Goal: Information Seeking & Learning: Learn about a topic

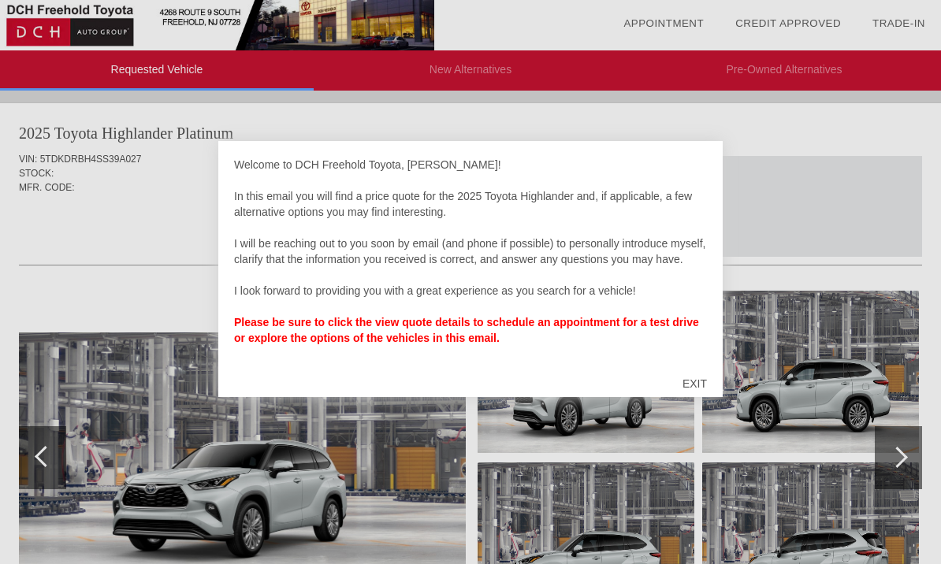
click at [702, 386] on div "EXIT" at bounding box center [695, 383] width 56 height 47
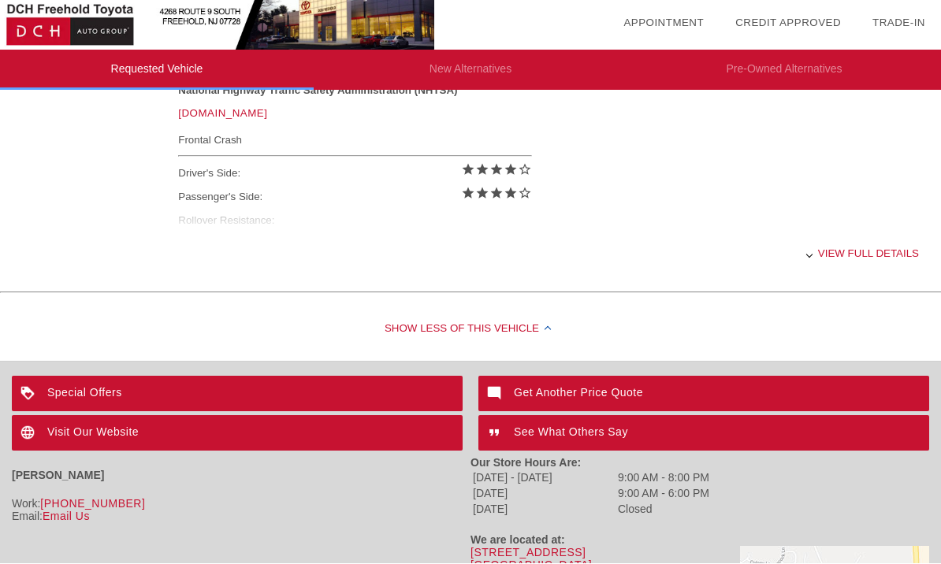
scroll to position [687, 0]
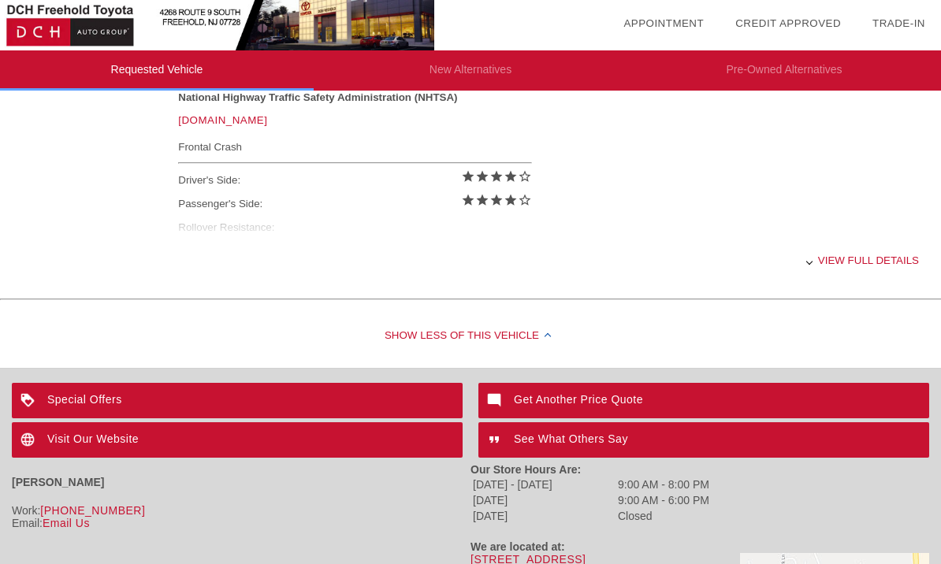
click at [872, 268] on div "View full details" at bounding box center [548, 260] width 741 height 39
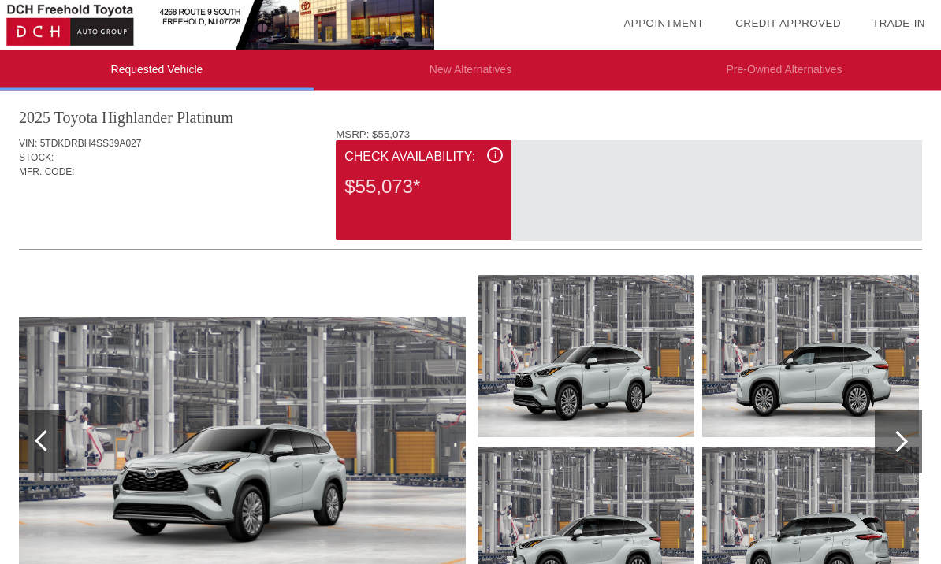
scroll to position [0, 0]
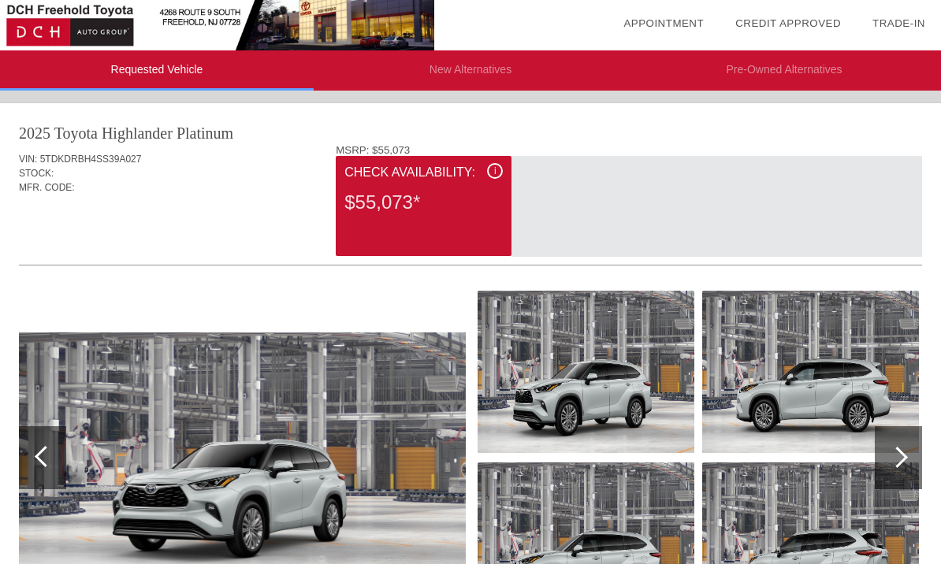
click at [495, 172] on span "i" at bounding box center [495, 171] width 2 height 11
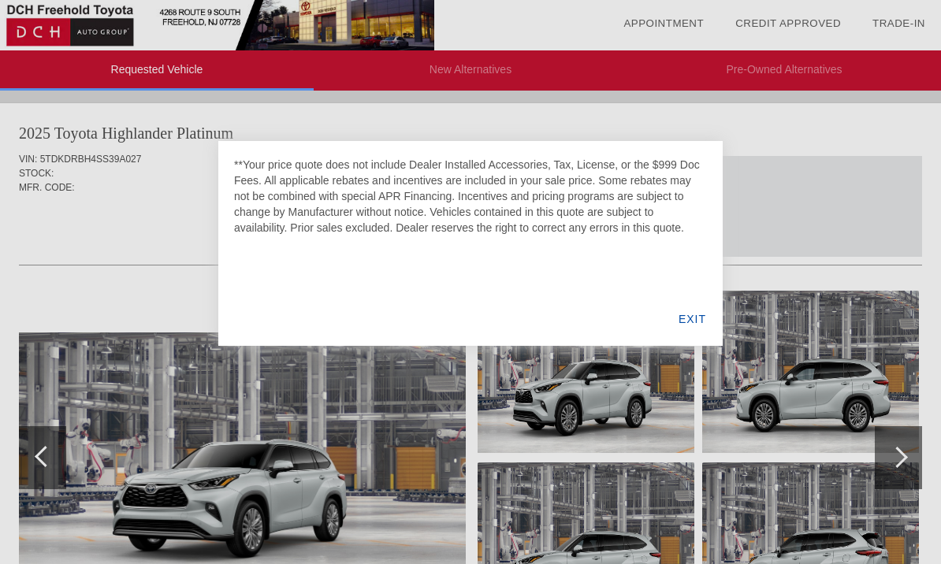
click at [701, 322] on div "EXIT" at bounding box center [692, 319] width 61 height 54
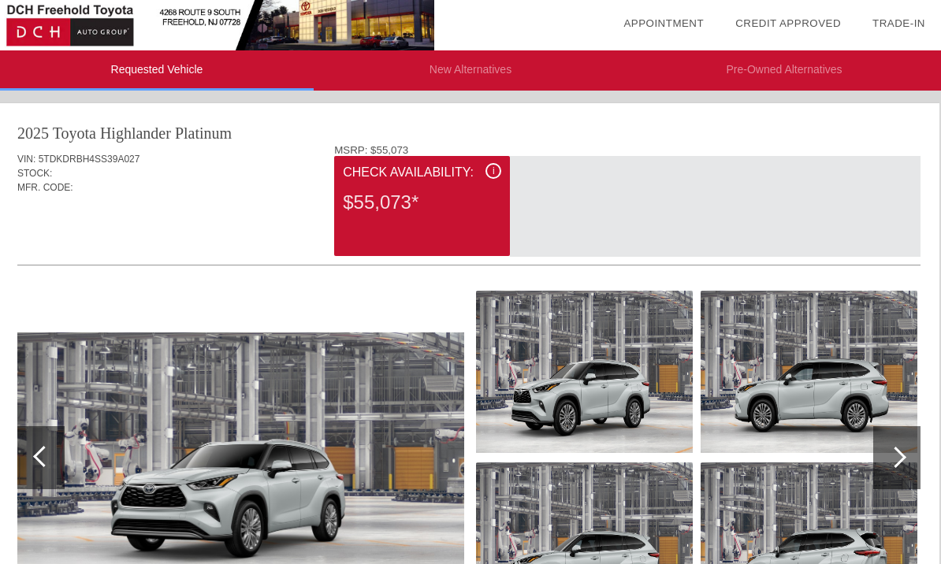
scroll to position [0, 1]
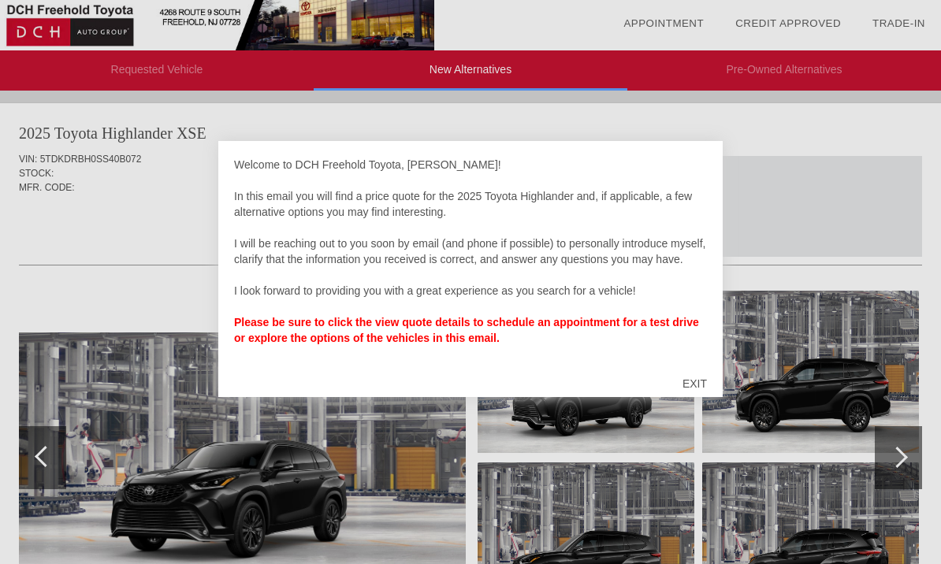
scroll to position [1952, 0]
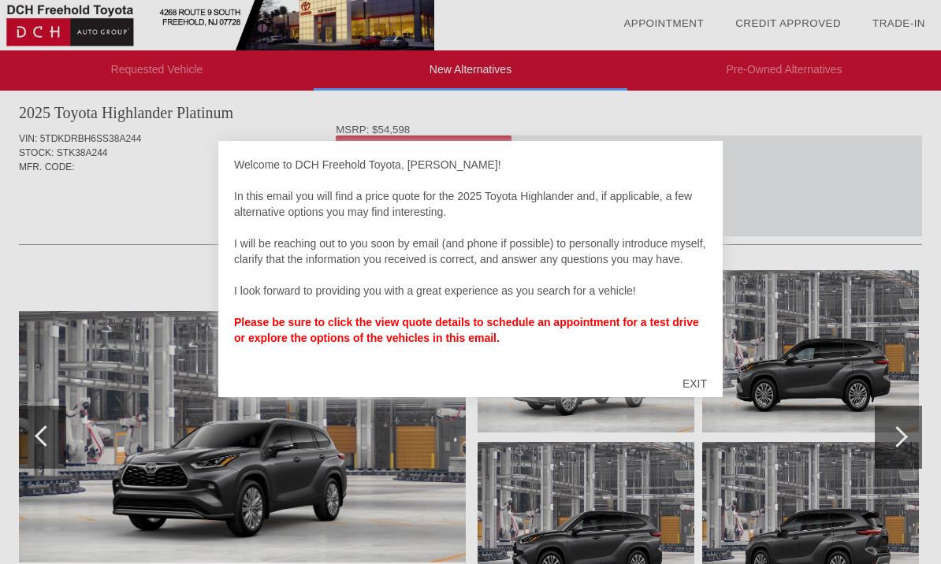
click at [711, 387] on div "EXIT" at bounding box center [695, 383] width 56 height 47
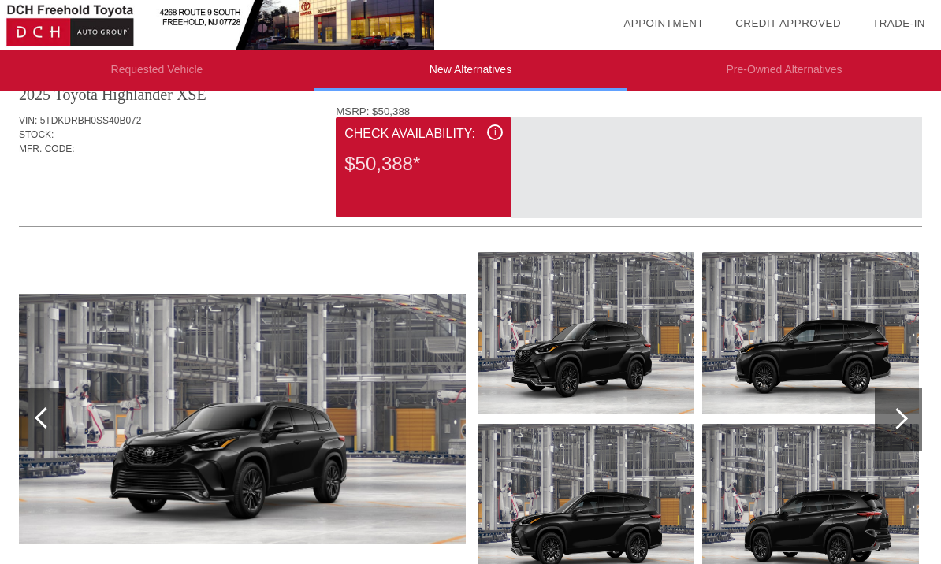
scroll to position [0, 0]
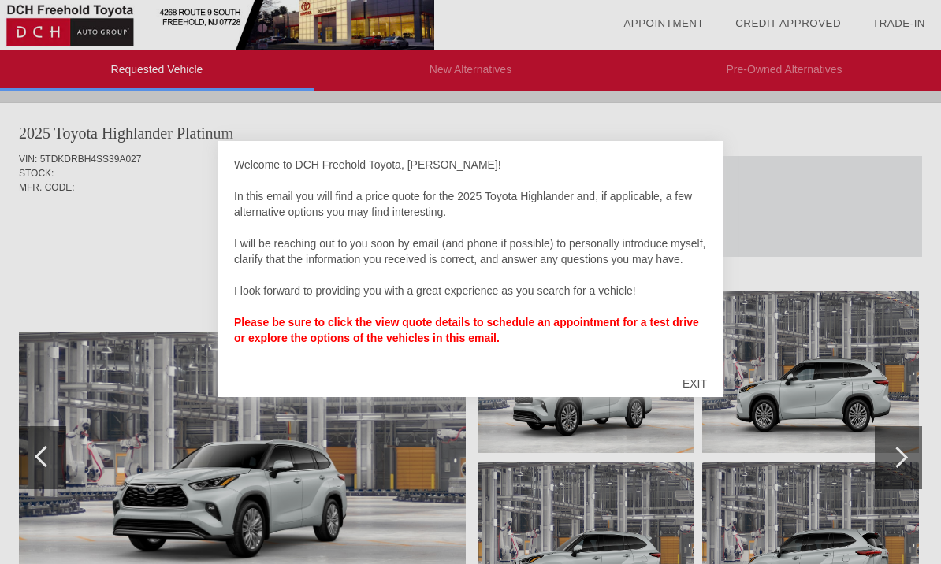
click at [696, 387] on div "EXIT" at bounding box center [695, 383] width 56 height 47
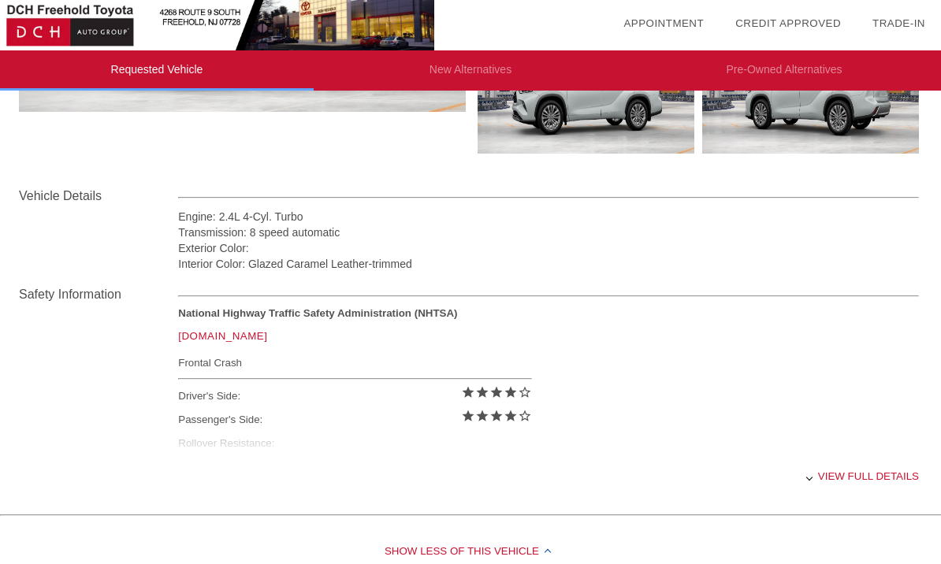
scroll to position [506, 0]
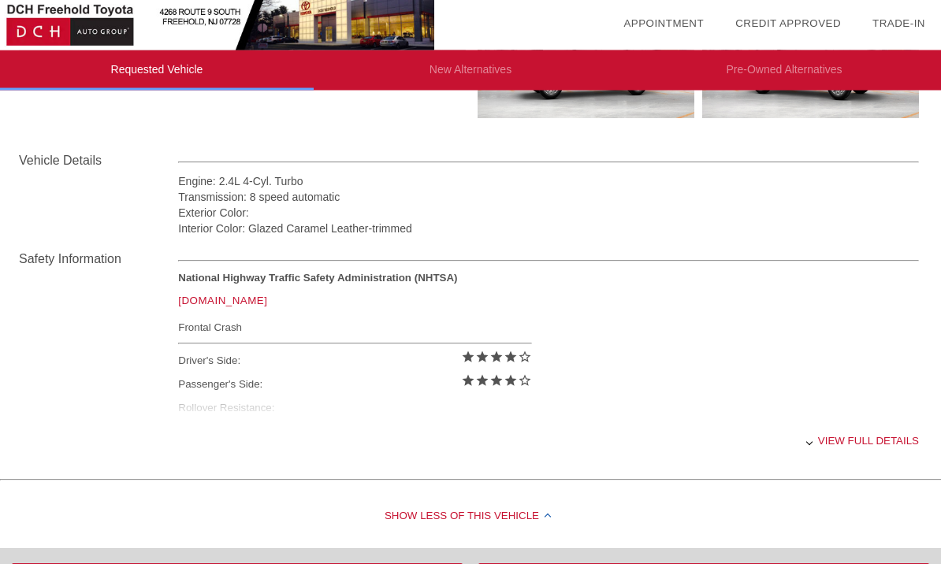
click at [821, 454] on div "View full details" at bounding box center [548, 441] width 741 height 39
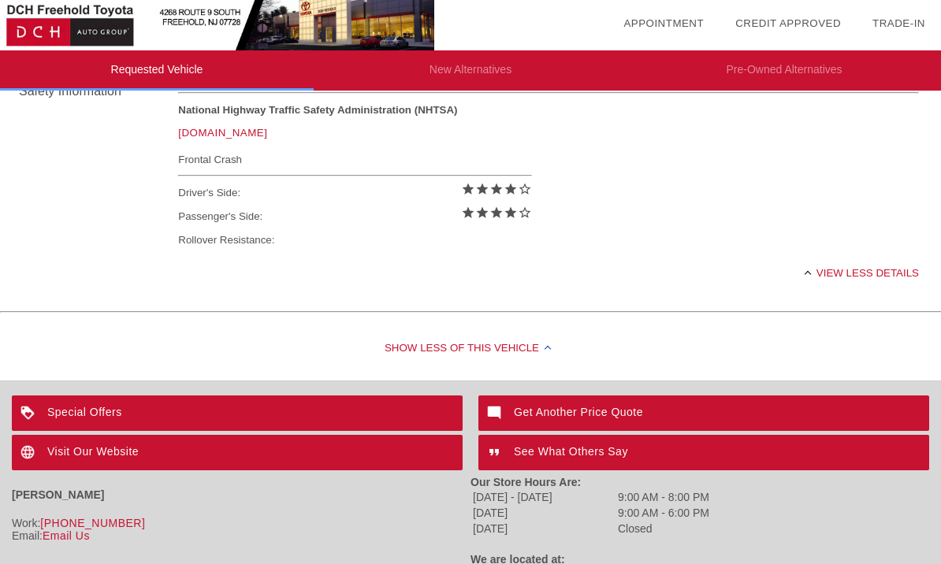
scroll to position [672, 0]
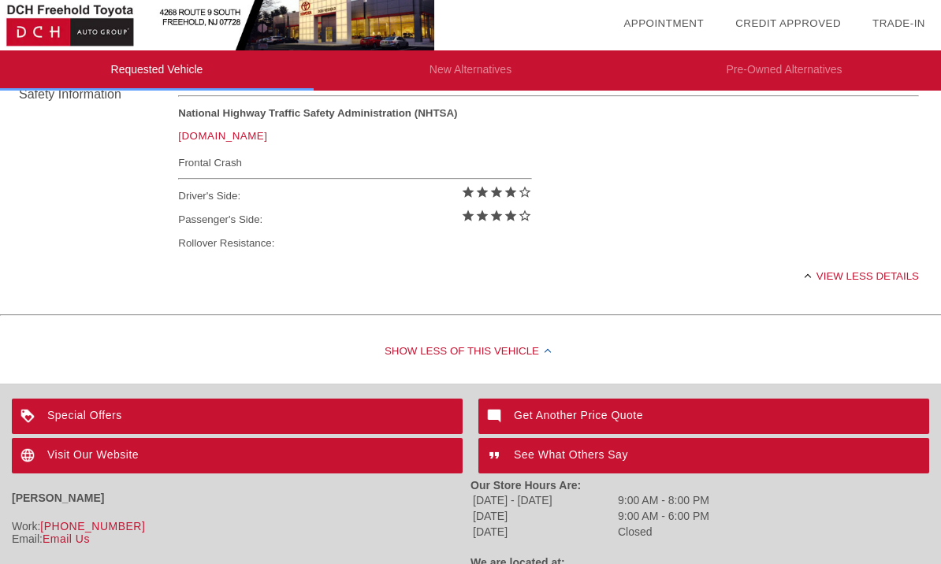
click at [813, 284] on div "View less details" at bounding box center [548, 276] width 741 height 39
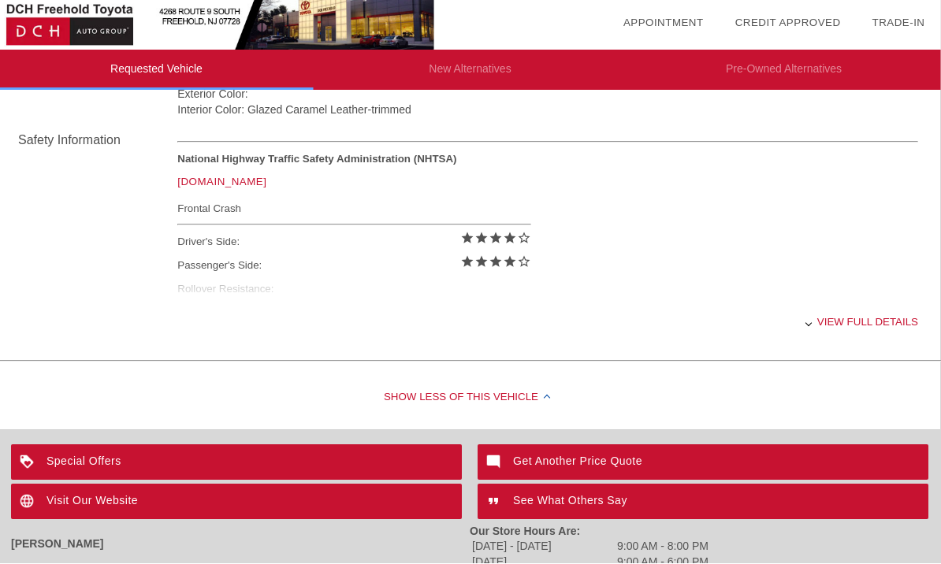
scroll to position [627, 0]
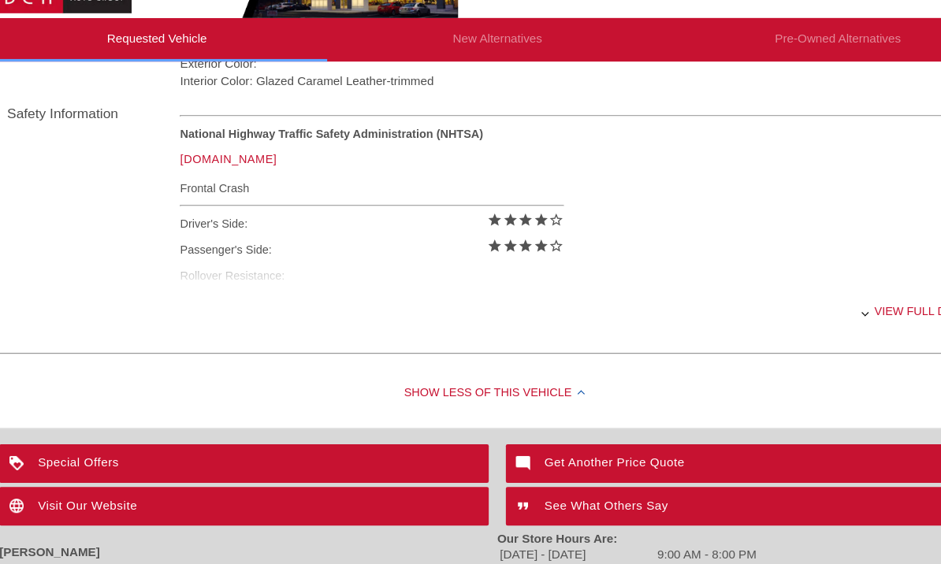
click at [829, 302] on div "View full details" at bounding box center [548, 321] width 741 height 39
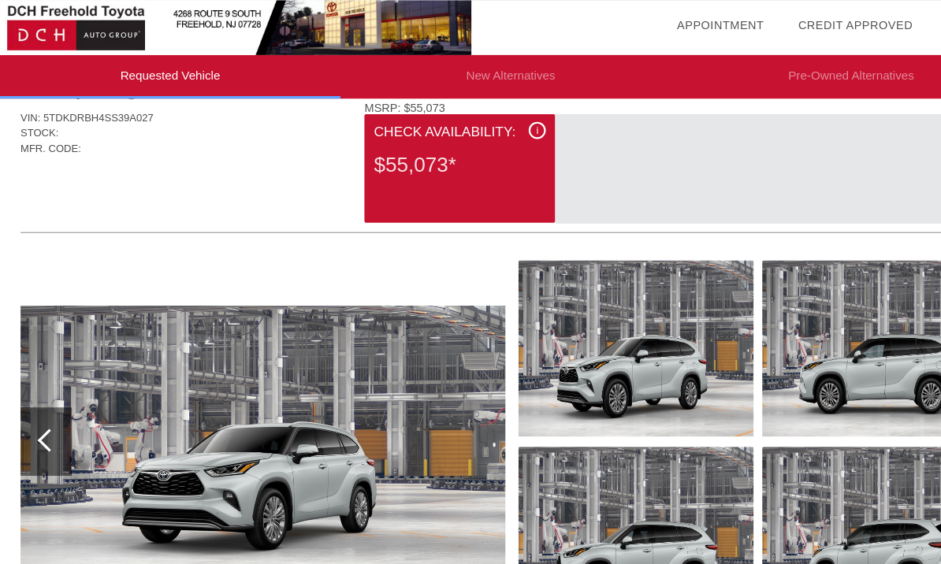
scroll to position [0, 0]
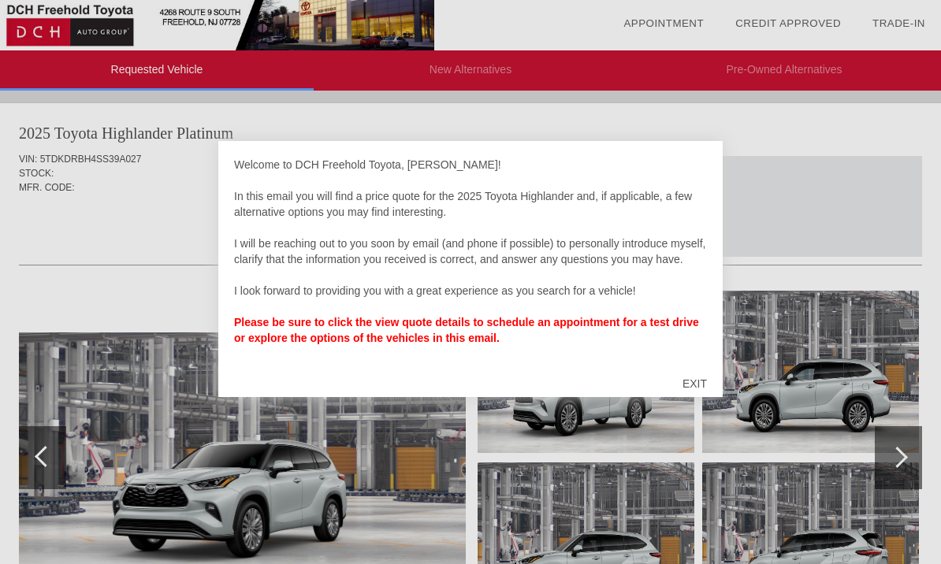
scroll to position [0, 4]
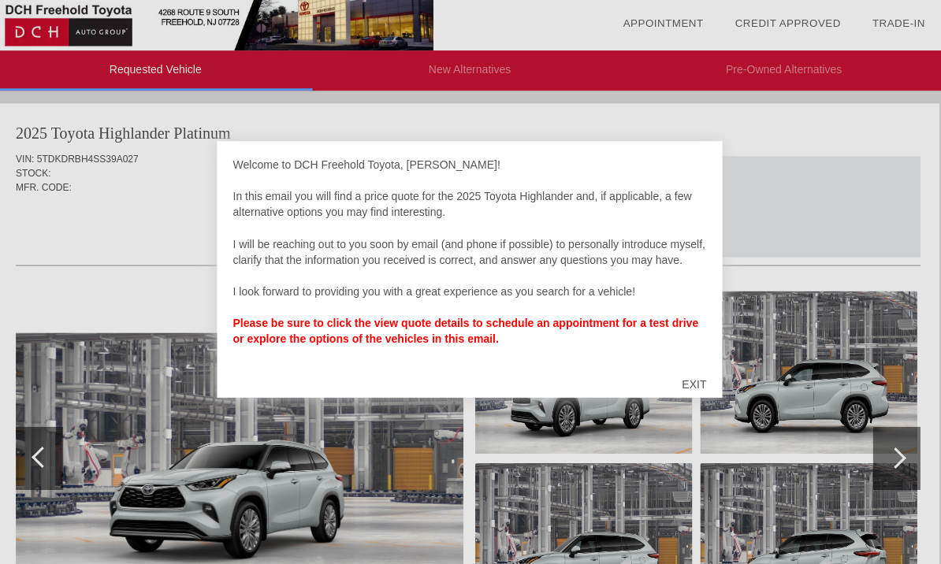
click at [694, 389] on div "EXIT" at bounding box center [695, 383] width 56 height 47
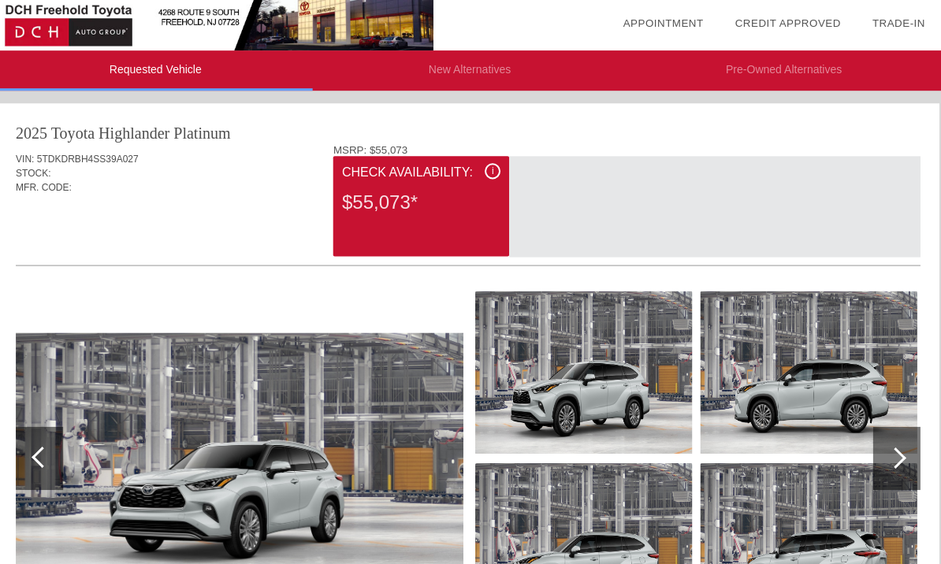
click at [497, 177] on div "i" at bounding box center [494, 171] width 16 height 16
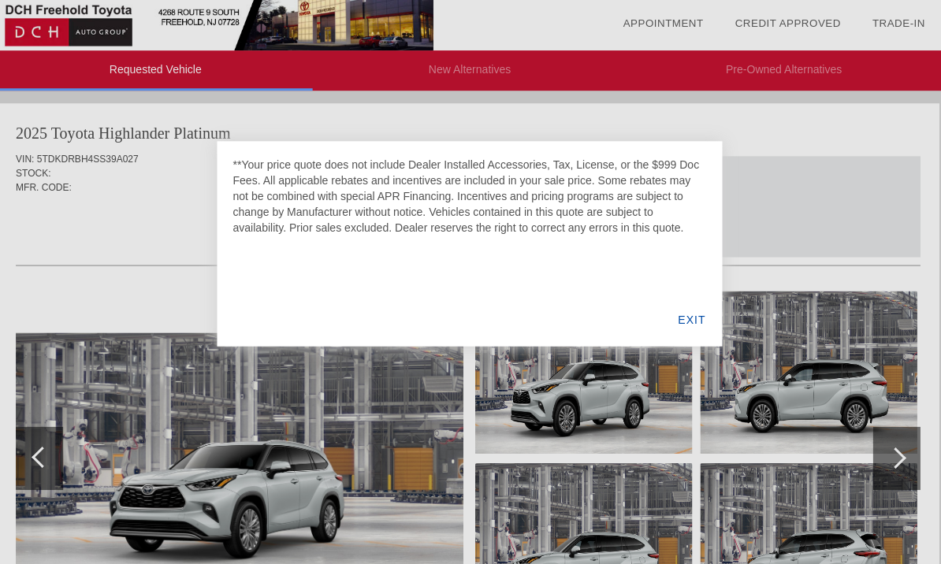
click at [686, 317] on div "EXIT" at bounding box center [692, 319] width 61 height 54
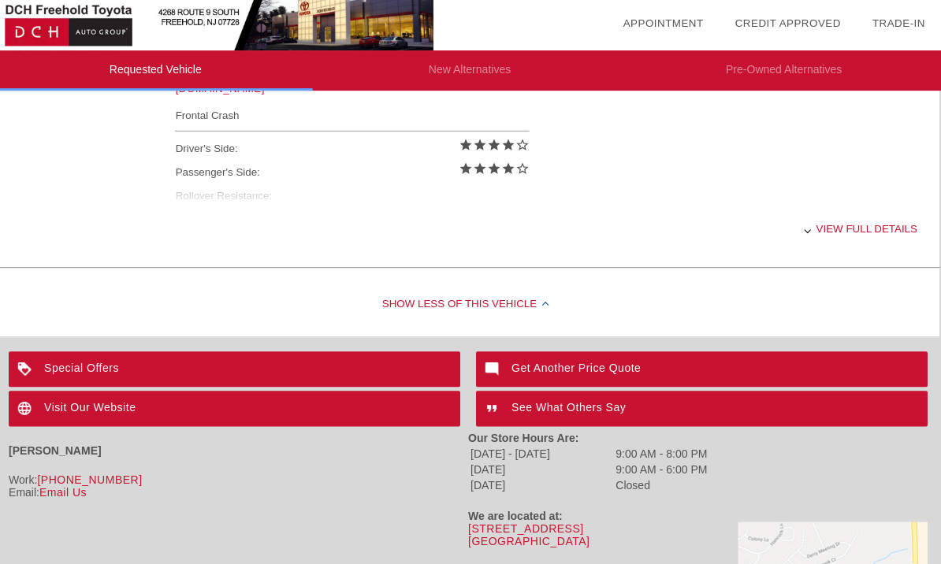
scroll to position [737, 2]
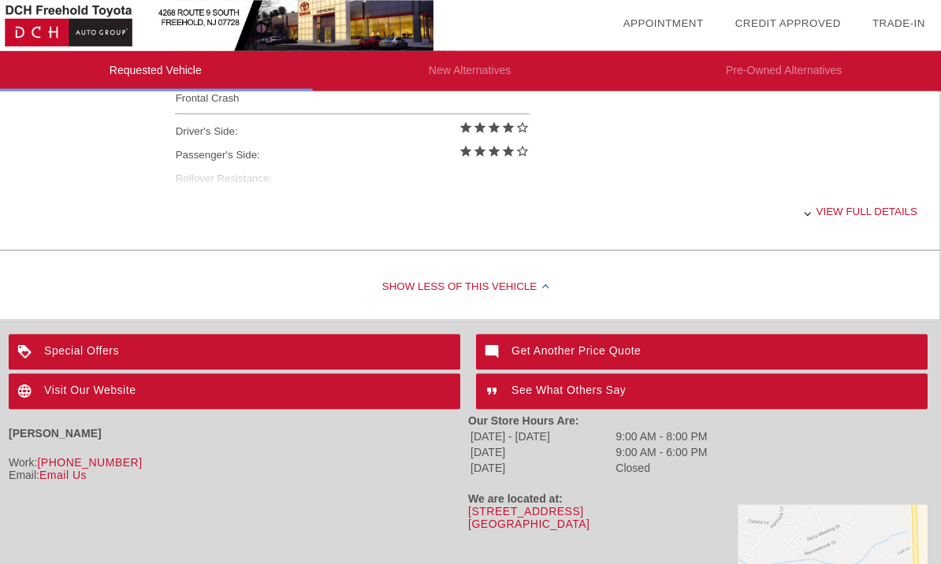
click at [116, 407] on div "Visit Our Website" at bounding box center [235, 390] width 451 height 35
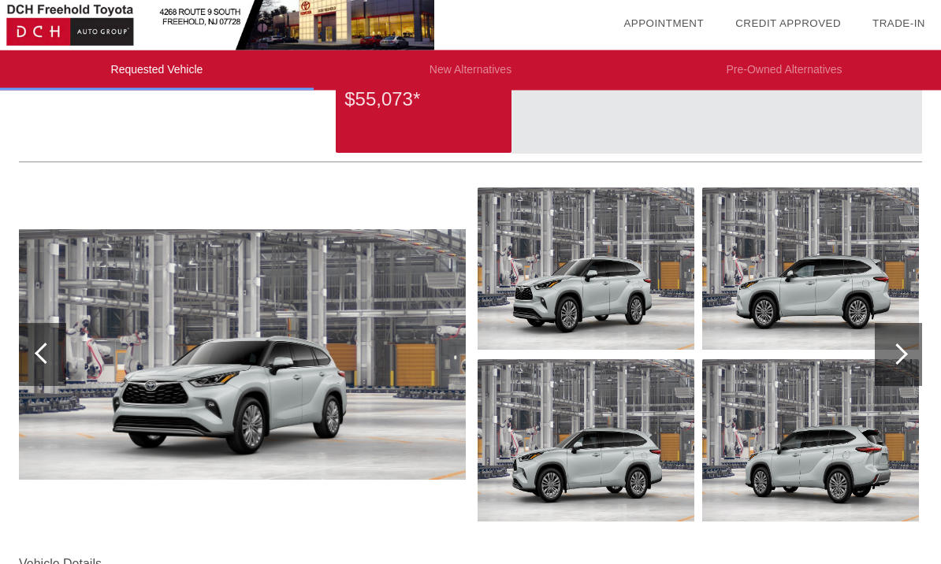
scroll to position [0, 0]
